Goal: Task Accomplishment & Management: Use online tool/utility

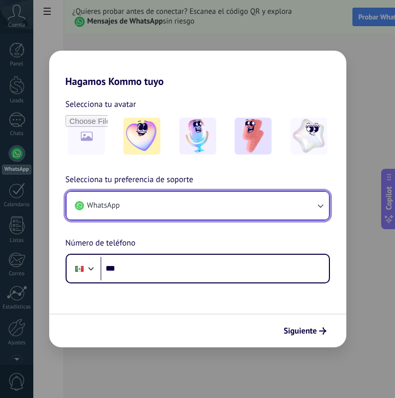
click at [214, 202] on button "WhatsApp" at bounding box center [198, 206] width 262 height 28
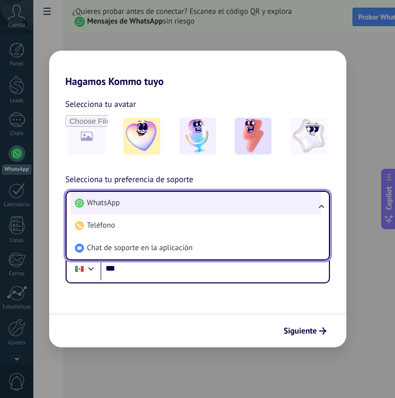
click at [213, 205] on li "WhatsApp" at bounding box center [196, 203] width 250 height 23
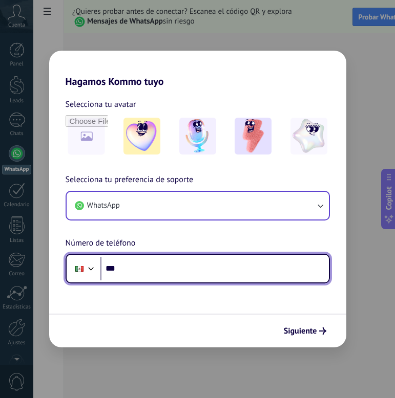
click at [186, 275] on input "***" at bounding box center [214, 269] width 228 height 24
type input "**********"
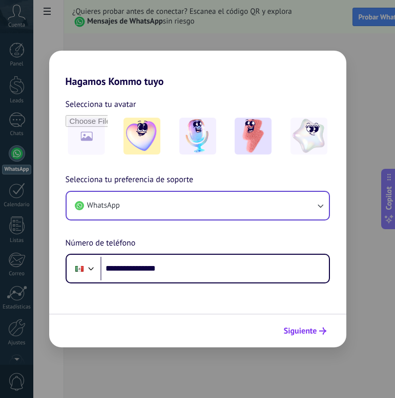
click at [314, 329] on span "Siguiente" at bounding box center [300, 331] width 33 height 7
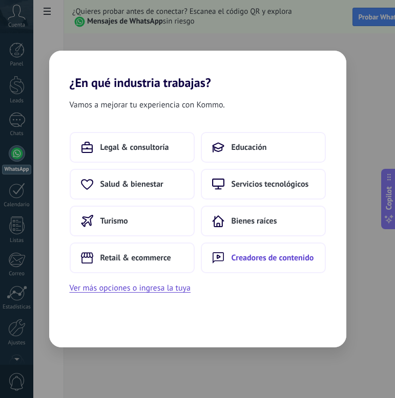
click at [259, 261] on span "Creadores de contenido" at bounding box center [273, 258] width 82 height 10
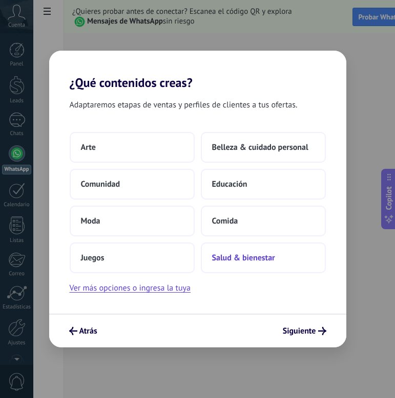
click at [275, 264] on button "Salud & bienestar" at bounding box center [263, 258] width 125 height 31
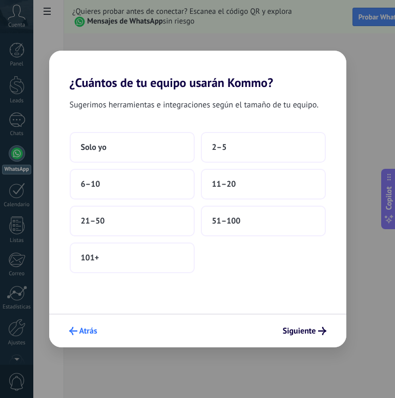
click at [93, 328] on span "Atrás" at bounding box center [88, 331] width 18 height 7
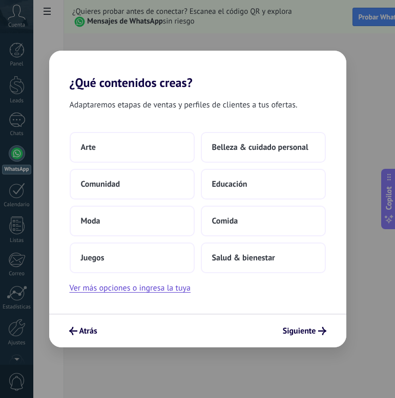
click at [93, 328] on span "Atrás" at bounding box center [88, 331] width 18 height 7
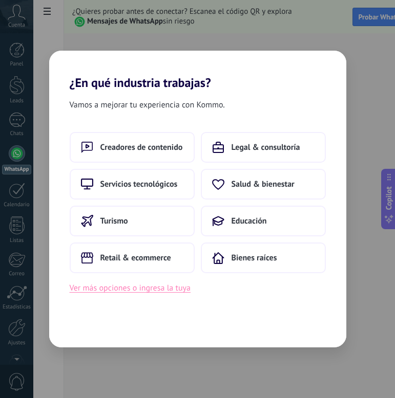
click at [149, 291] on button "Ver más opciones o ingresa la tuya" at bounding box center [130, 288] width 121 height 13
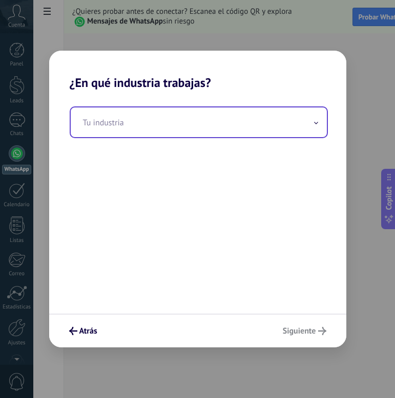
click at [162, 121] on input "text" at bounding box center [199, 123] width 256 height 30
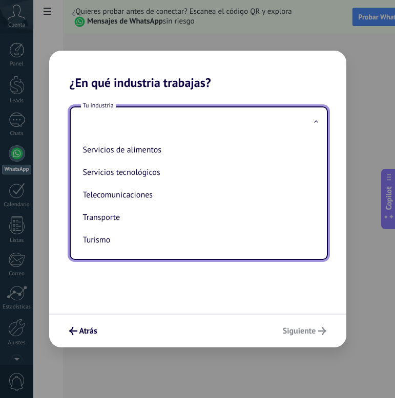
scroll to position [271, 0]
type input "*"
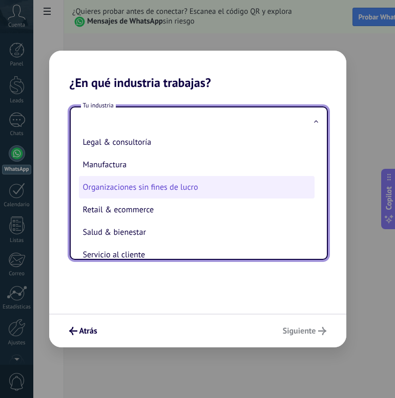
scroll to position [157, 0]
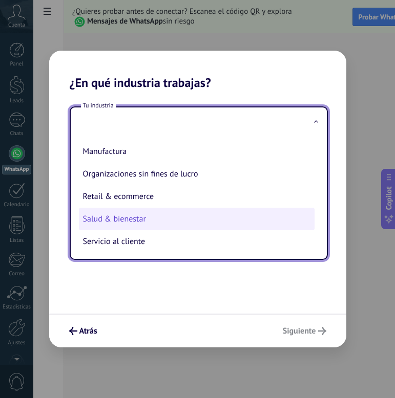
click at [217, 218] on li "Salud & bienestar" at bounding box center [197, 219] width 236 height 23
type input "**********"
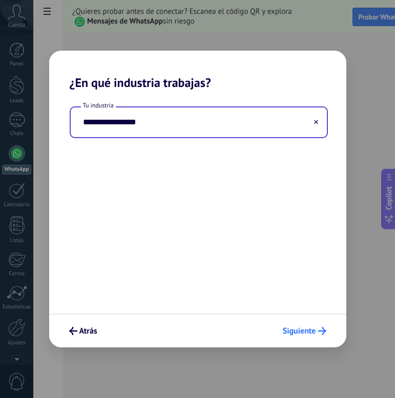
click at [315, 331] on span "Siguiente" at bounding box center [299, 331] width 33 height 7
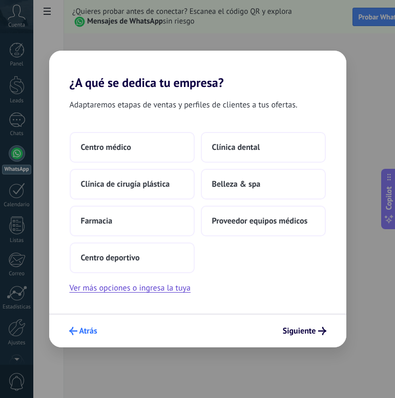
click at [95, 335] on span "Atrás" at bounding box center [88, 331] width 18 height 7
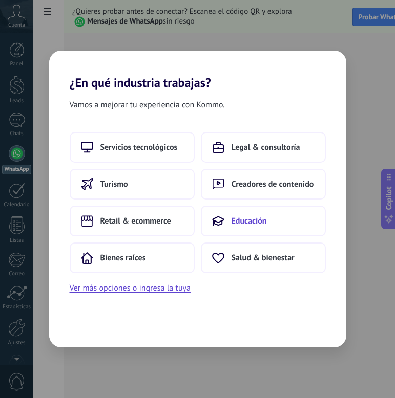
click at [273, 218] on button "Educación" at bounding box center [263, 221] width 125 height 31
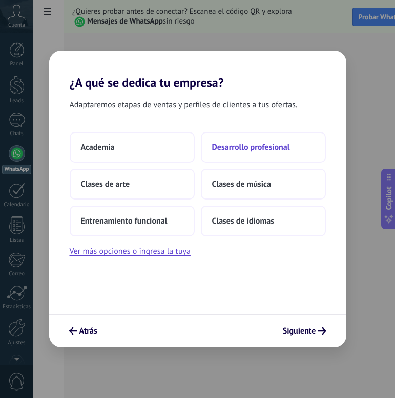
click at [262, 154] on button "Desarrollo profesional" at bounding box center [263, 147] width 125 height 31
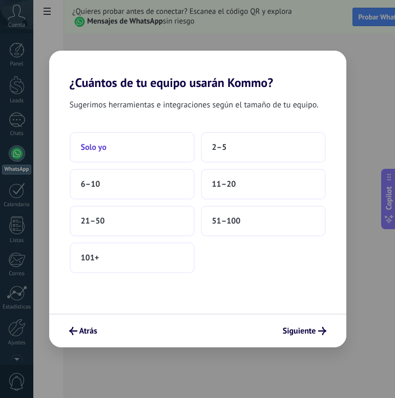
click at [162, 151] on button "Solo yo" at bounding box center [132, 147] width 125 height 31
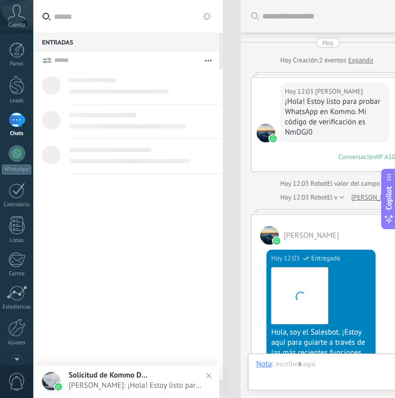
scroll to position [463, 0]
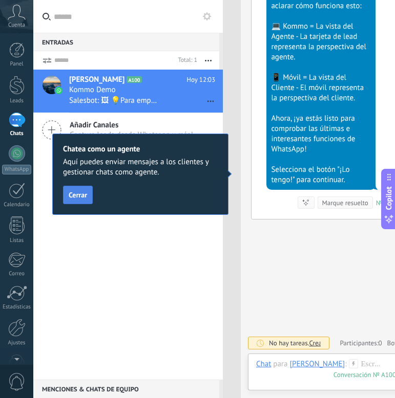
click at [84, 196] on span "Cerrar" at bounding box center [78, 195] width 18 height 7
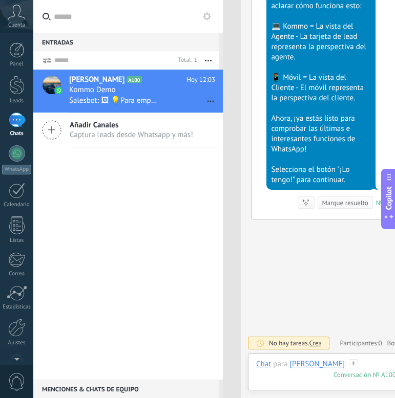
click at [278, 377] on div at bounding box center [350, 375] width 188 height 31
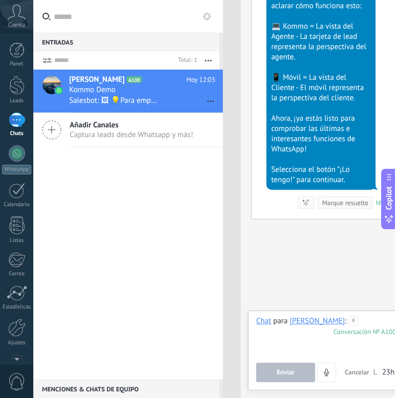
click at [290, 335] on div at bounding box center [350, 336] width 188 height 39
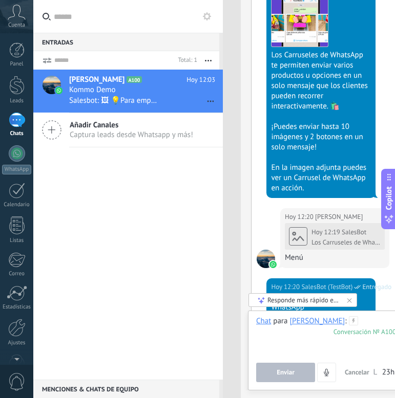
scroll to position [4731, 0]
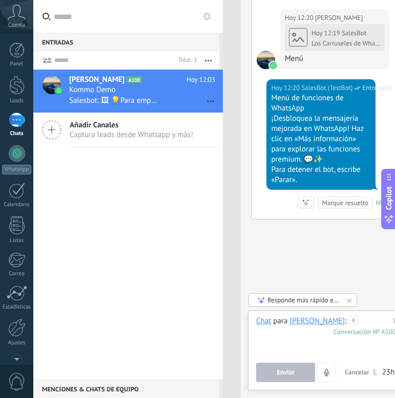
click at [298, 299] on div "Responde más rápido entrenando a tu asistente AI con tus fuentes de datos" at bounding box center [303, 300] width 72 height 9
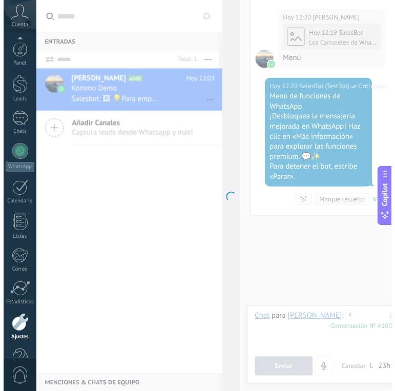
scroll to position [28, 0]
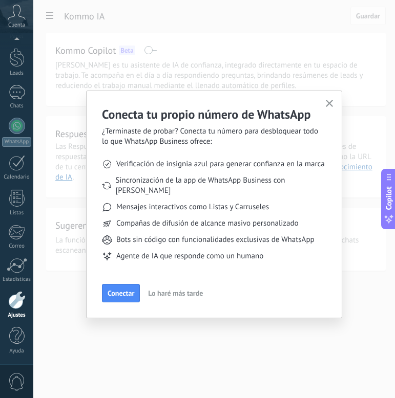
click at [186, 290] on span "Lo haré más tarde" at bounding box center [175, 293] width 55 height 7
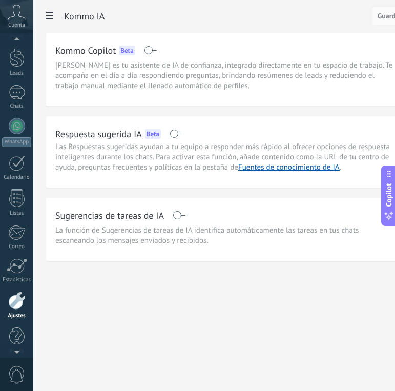
scroll to position [35, 0]
